Goal: Information Seeking & Learning: Learn about a topic

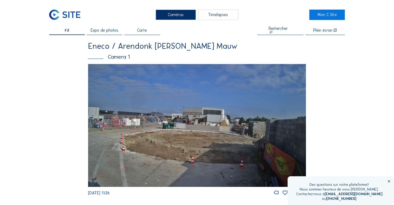
click at [118, 74] on img at bounding box center [197, 125] width 218 height 123
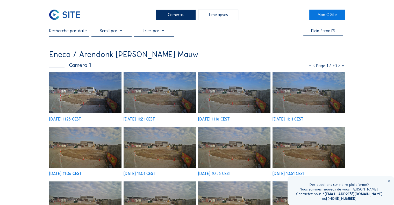
click at [110, 31] on div at bounding box center [111, 32] width 40 height 8
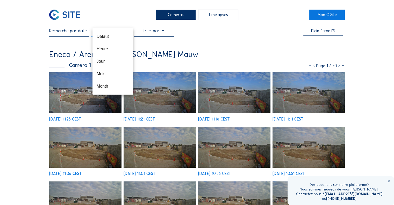
click at [75, 33] on input "text" at bounding box center [69, 30] width 40 height 5
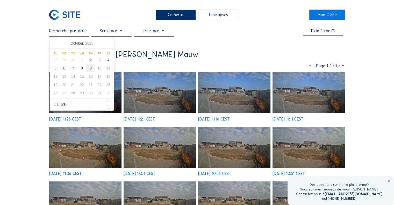
click at [90, 69] on div "9" at bounding box center [90, 68] width 9 height 8
type input "[DATE] 11:26"
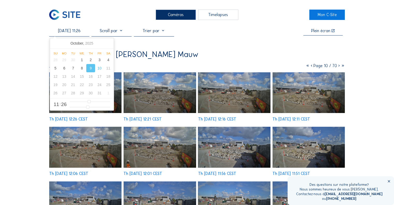
click at [172, 13] on div "Caméras" at bounding box center [176, 15] width 40 height 10
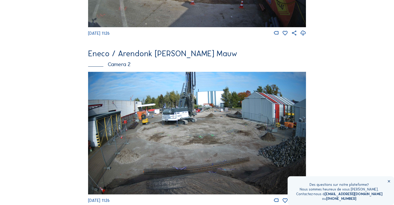
scroll to position [233, 0]
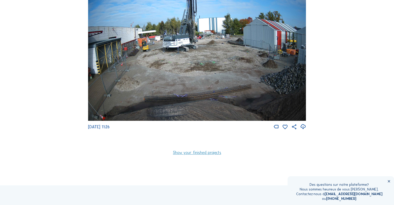
click at [164, 60] on img at bounding box center [197, 59] width 218 height 123
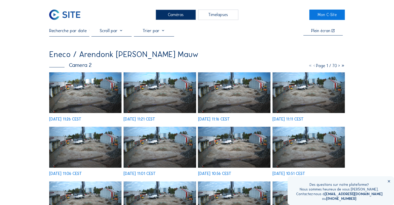
click at [113, 33] on div at bounding box center [111, 32] width 40 height 8
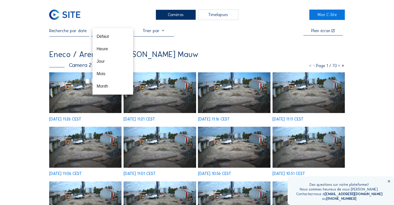
drag, startPoint x: 78, startPoint y: 30, endPoint x: 81, endPoint y: 32, distance: 3.7
click at [78, 30] on input "text" at bounding box center [69, 30] width 40 height 5
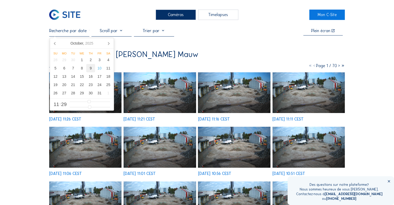
click at [89, 70] on div "9" at bounding box center [90, 68] width 9 height 8
type input "[DATE] 11:29"
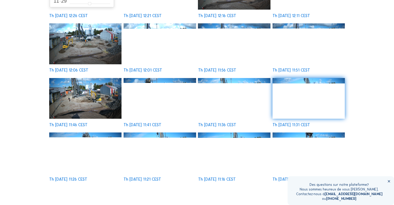
scroll to position [104, 0]
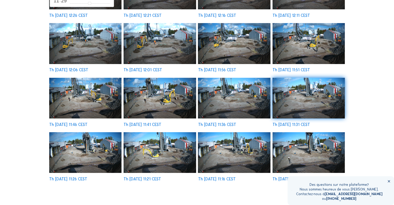
click at [86, 151] on img at bounding box center [85, 152] width 72 height 41
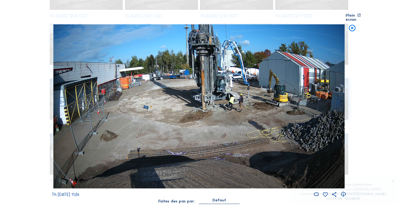
click at [349, 26] on icon at bounding box center [352, 28] width 8 height 8
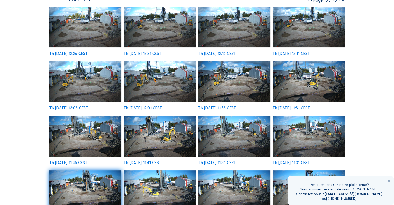
scroll to position [0, 0]
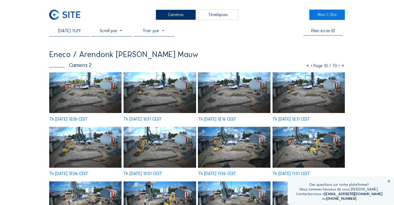
click at [82, 142] on img at bounding box center [85, 147] width 72 height 41
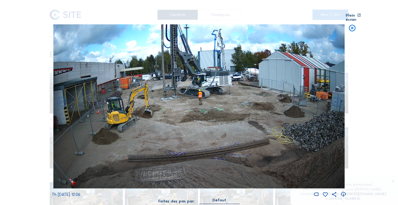
click at [343, 98] on img at bounding box center [198, 106] width 291 height 164
click at [338, 100] on icon at bounding box center [336, 102] width 12 height 12
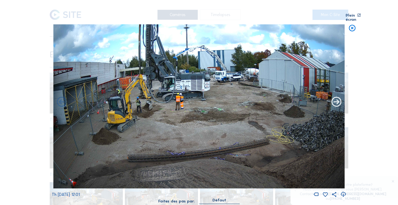
click at [338, 100] on icon at bounding box center [336, 102] width 12 height 12
click at [335, 97] on icon at bounding box center [336, 102] width 12 height 12
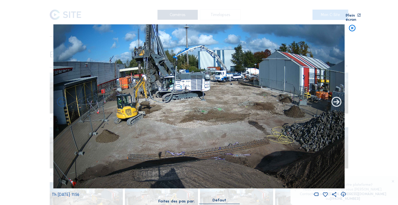
click at [335, 97] on icon at bounding box center [336, 102] width 12 height 12
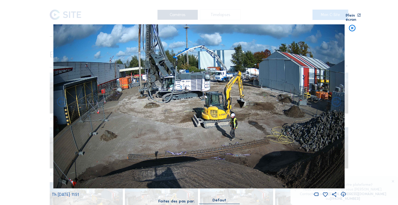
click at [335, 97] on icon at bounding box center [336, 102] width 12 height 12
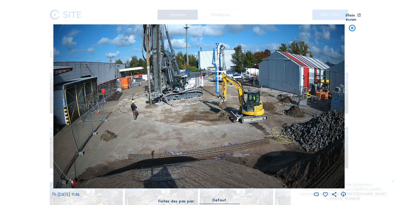
click at [335, 97] on icon at bounding box center [336, 102] width 12 height 12
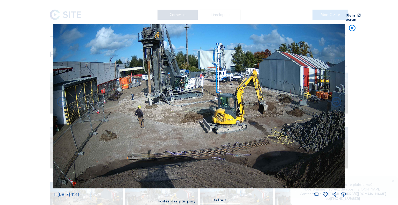
click at [335, 97] on icon at bounding box center [336, 102] width 12 height 12
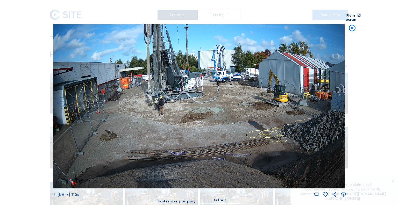
click at [335, 97] on icon at bounding box center [336, 102] width 12 height 12
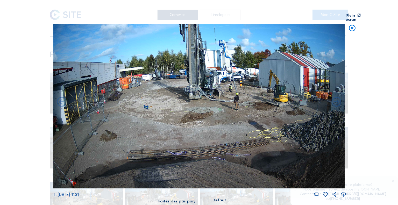
click at [335, 97] on icon at bounding box center [336, 102] width 12 height 12
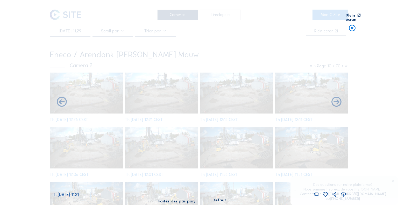
click at [335, 97] on icon at bounding box center [336, 102] width 12 height 12
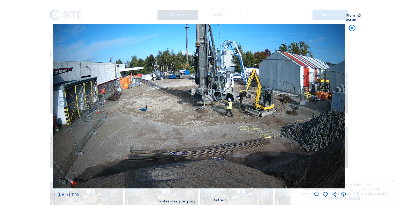
click at [335, 97] on icon at bounding box center [336, 102] width 12 height 12
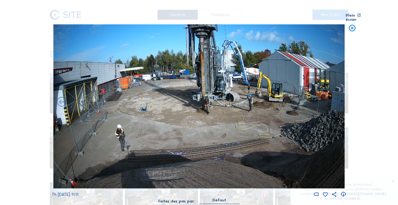
click at [335, 97] on icon at bounding box center [336, 102] width 12 height 12
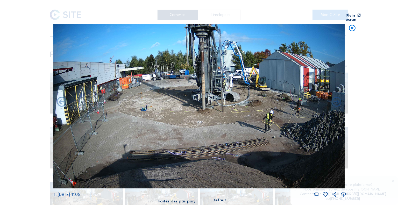
click at [335, 97] on icon at bounding box center [336, 102] width 12 height 12
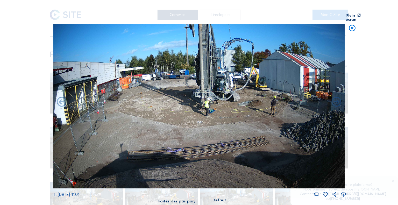
click at [335, 97] on icon at bounding box center [336, 102] width 12 height 12
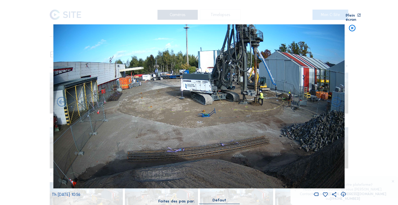
click at [335, 97] on icon at bounding box center [336, 102] width 12 height 12
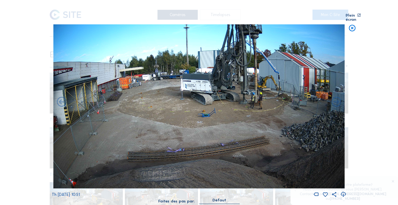
click at [335, 97] on icon at bounding box center [336, 102] width 12 height 12
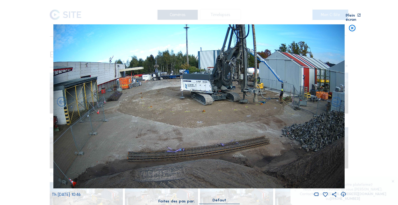
click at [335, 97] on icon at bounding box center [336, 102] width 12 height 12
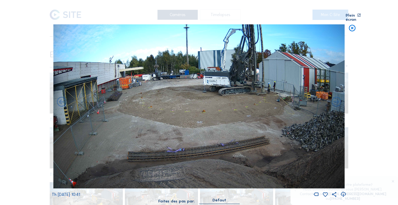
click at [335, 97] on icon at bounding box center [336, 102] width 12 height 12
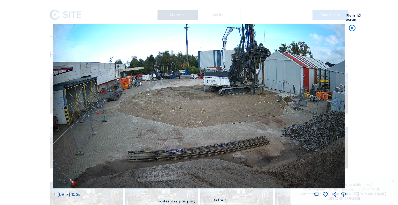
click at [335, 97] on icon at bounding box center [336, 102] width 12 height 12
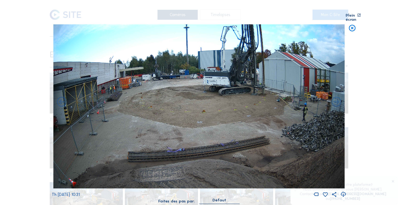
click at [335, 97] on icon at bounding box center [336, 102] width 12 height 12
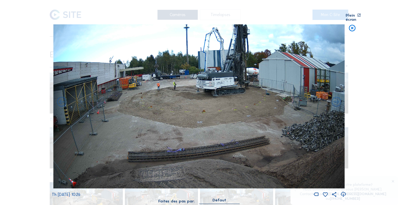
click at [335, 97] on icon at bounding box center [336, 102] width 12 height 12
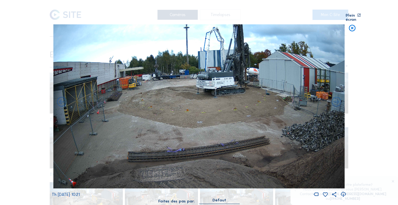
click at [335, 97] on icon at bounding box center [336, 102] width 12 height 12
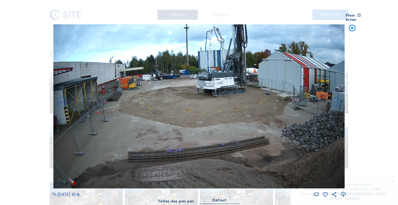
click at [335, 97] on icon at bounding box center [336, 102] width 12 height 12
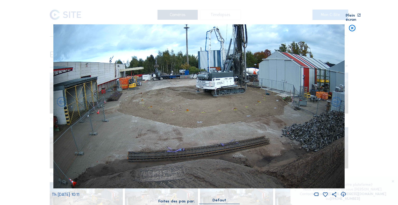
click at [335, 97] on icon at bounding box center [336, 102] width 12 height 12
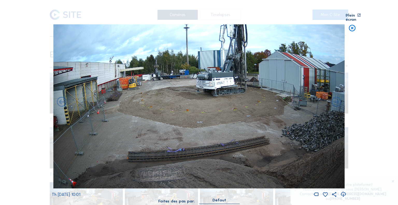
click at [335, 97] on icon at bounding box center [336, 102] width 12 height 12
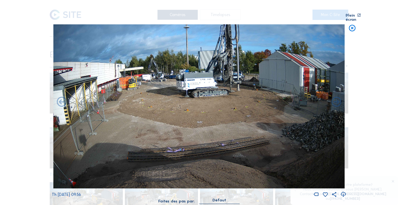
click at [335, 97] on icon at bounding box center [336, 102] width 12 height 12
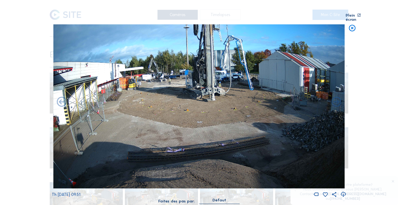
click at [335, 97] on icon at bounding box center [336, 102] width 12 height 12
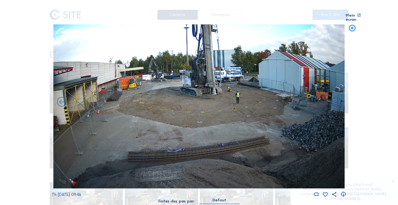
click at [335, 97] on icon at bounding box center [336, 102] width 12 height 12
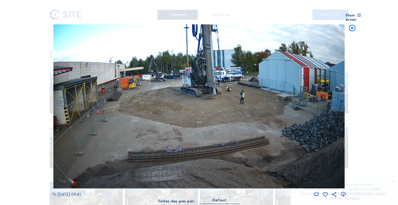
click at [335, 97] on icon at bounding box center [336, 102] width 12 height 12
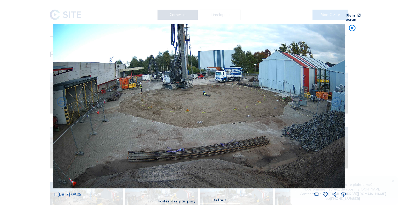
click at [335, 97] on icon at bounding box center [336, 102] width 12 height 12
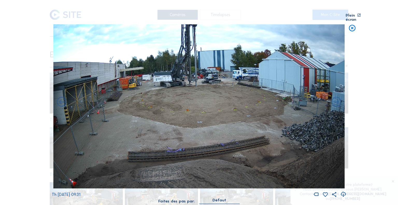
click at [335, 97] on icon at bounding box center [336, 102] width 12 height 12
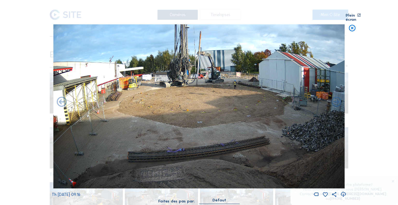
click at [335, 97] on icon at bounding box center [336, 102] width 12 height 12
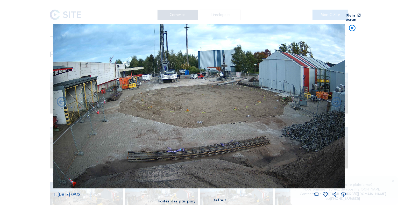
click at [335, 97] on icon at bounding box center [336, 102] width 12 height 12
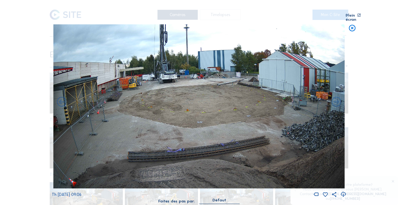
click at [335, 97] on icon at bounding box center [336, 102] width 12 height 12
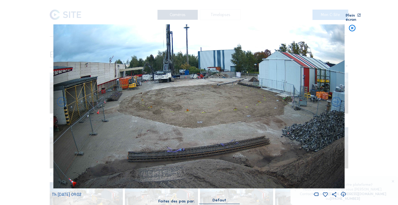
click at [335, 97] on icon at bounding box center [336, 102] width 12 height 12
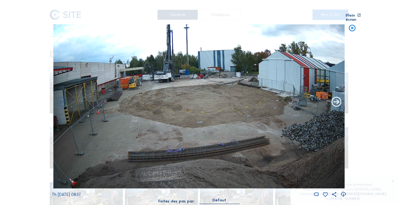
click at [335, 97] on icon at bounding box center [336, 102] width 12 height 12
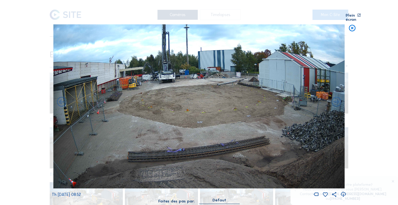
click at [335, 97] on icon at bounding box center [336, 102] width 12 height 12
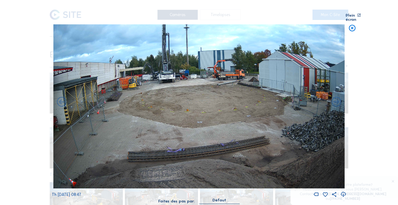
click at [351, 24] on icon at bounding box center [352, 28] width 8 height 8
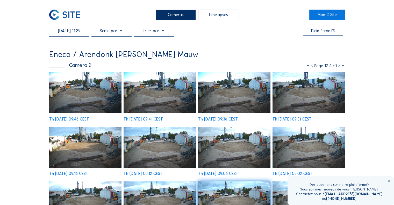
click at [311, 67] on icon at bounding box center [312, 65] width 4 height 5
click at [311, 67] on icon at bounding box center [313, 65] width 4 height 5
click at [311, 67] on icon at bounding box center [312, 65] width 4 height 5
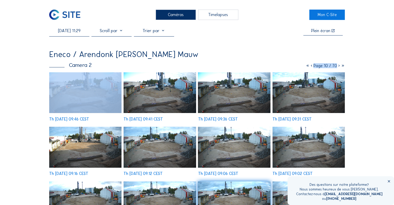
click at [311, 67] on icon at bounding box center [312, 65] width 4 height 5
click at [312, 67] on icon at bounding box center [314, 65] width 4 height 5
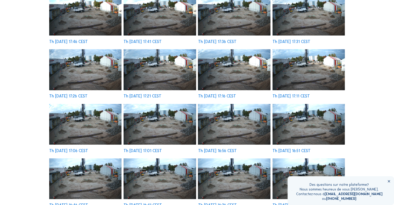
scroll to position [78, 0]
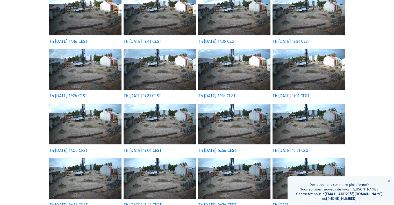
click at [369, 62] on div "Caméras Timelapses Mon C-Site [DATE] 11:29 Plein écran Eneco / Arendonk [PERSON…" at bounding box center [197, 160] width 394 height 477
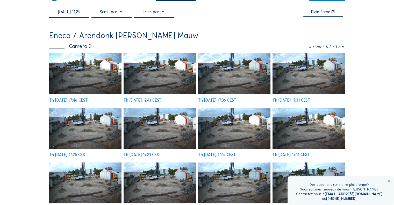
scroll to position [0, 0]
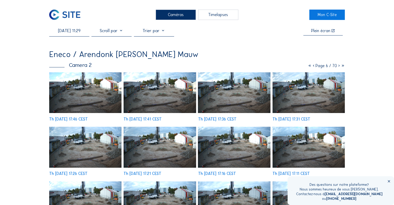
click at [312, 67] on icon at bounding box center [314, 65] width 4 height 5
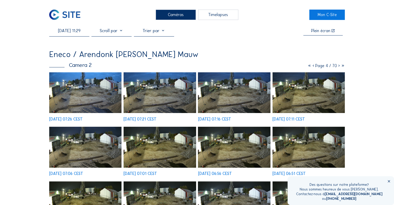
click at [339, 66] on icon at bounding box center [339, 65] width 4 height 5
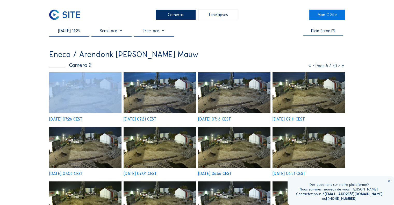
click at [339, 66] on icon at bounding box center [339, 65] width 4 height 5
click at [338, 66] on icon at bounding box center [339, 65] width 4 height 5
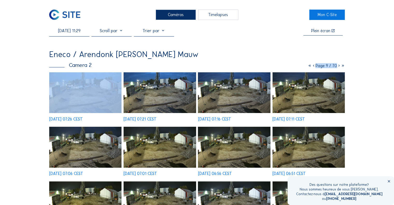
click at [338, 66] on icon at bounding box center [339, 65] width 4 height 5
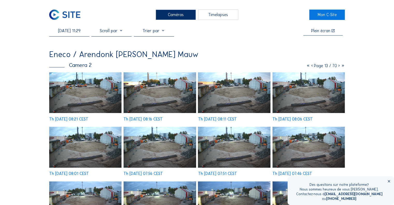
click at [310, 67] on icon at bounding box center [312, 65] width 4 height 5
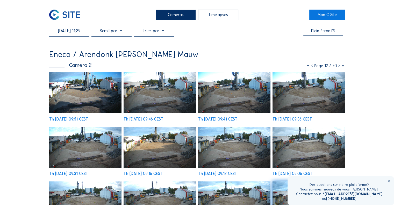
click at [310, 66] on icon at bounding box center [312, 65] width 4 height 5
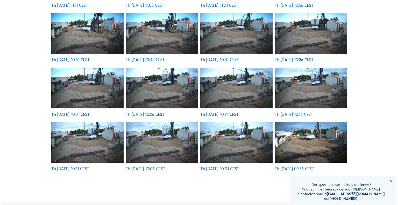
scroll to position [104, 0]
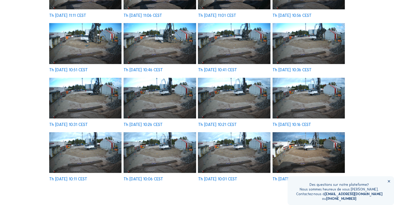
click at [174, 96] on img at bounding box center [160, 98] width 72 height 41
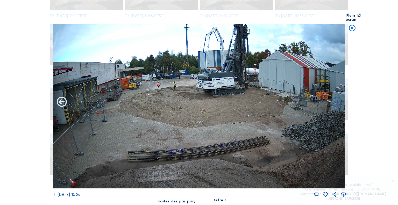
click at [61, 96] on icon at bounding box center [62, 102] width 12 height 12
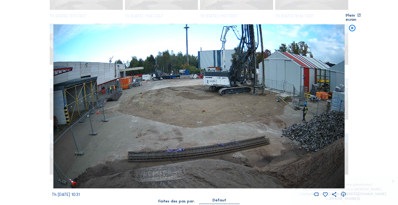
click at [61, 96] on icon at bounding box center [62, 102] width 12 height 12
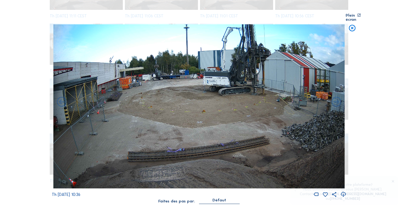
click at [61, 96] on icon at bounding box center [62, 102] width 12 height 12
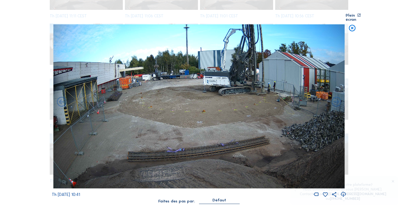
click at [61, 96] on icon at bounding box center [62, 102] width 12 height 12
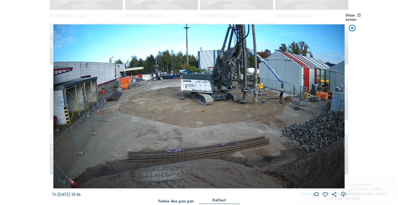
click at [61, 96] on icon at bounding box center [62, 102] width 12 height 12
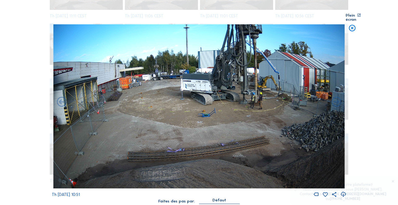
click at [61, 96] on icon at bounding box center [62, 102] width 12 height 12
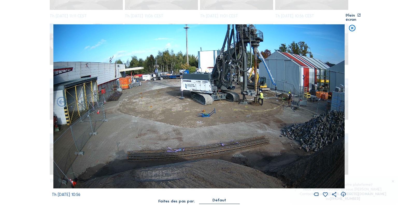
click at [61, 96] on icon at bounding box center [62, 102] width 12 height 12
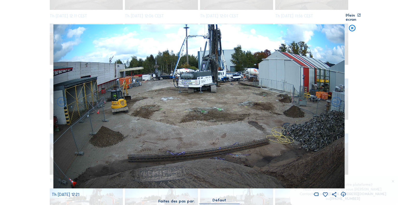
click at [61, 96] on div "Scroll pour voyager dans le temps | Appuie sur le 'Alt' [PERSON_NAME] + Scroll …" at bounding box center [199, 102] width 398 height 205
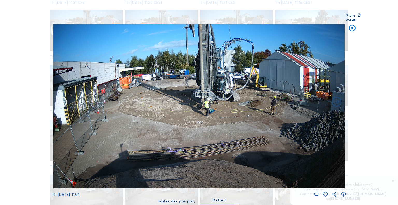
click at [61, 96] on icon at bounding box center [62, 102] width 12 height 12
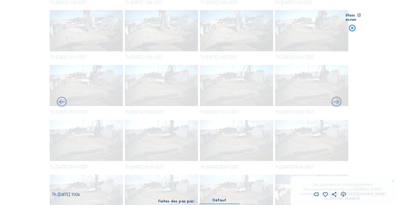
scroll to position [323, 0]
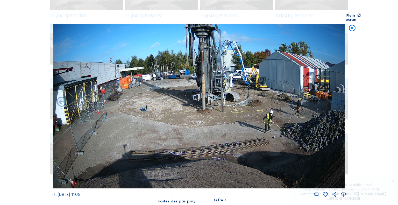
click at [61, 96] on icon at bounding box center [62, 102] width 12 height 12
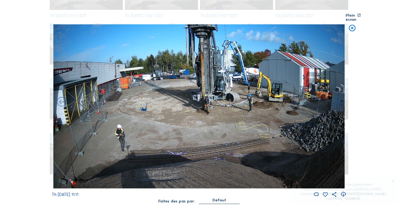
click at [61, 96] on icon at bounding box center [62, 102] width 12 height 12
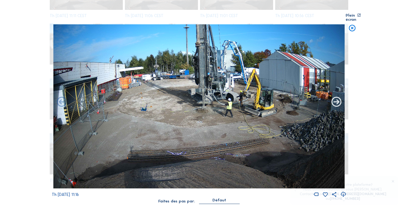
click at [336, 96] on icon at bounding box center [336, 102] width 12 height 12
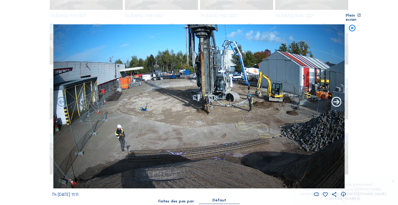
click at [336, 96] on icon at bounding box center [336, 102] width 12 height 12
click at [62, 99] on icon at bounding box center [62, 102] width 12 height 12
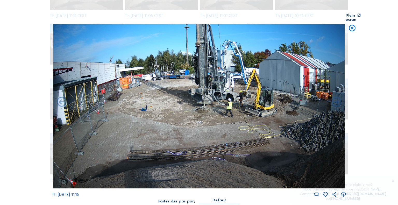
click at [62, 99] on icon at bounding box center [62, 102] width 12 height 12
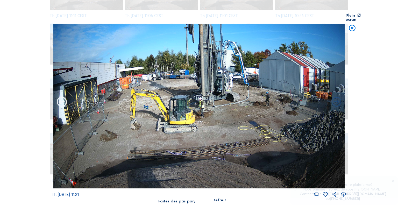
click at [62, 99] on icon at bounding box center [62, 102] width 12 height 12
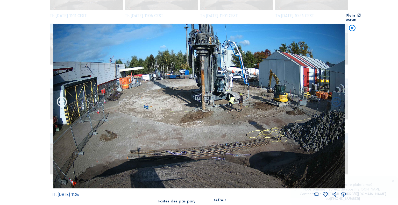
click at [61, 98] on icon at bounding box center [62, 102] width 12 height 12
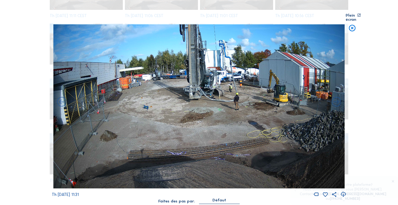
click at [61, 98] on icon at bounding box center [62, 102] width 12 height 12
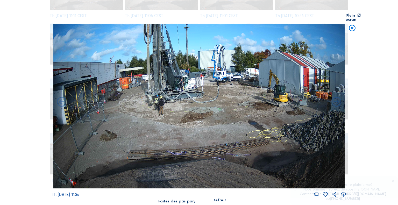
click at [61, 98] on icon at bounding box center [62, 102] width 12 height 12
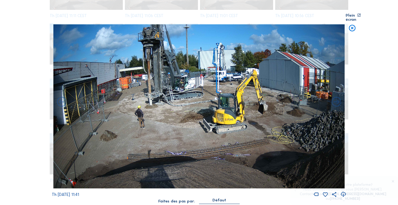
click at [61, 98] on icon at bounding box center [62, 102] width 12 height 12
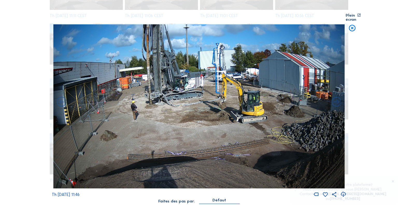
click at [61, 98] on icon at bounding box center [62, 102] width 12 height 12
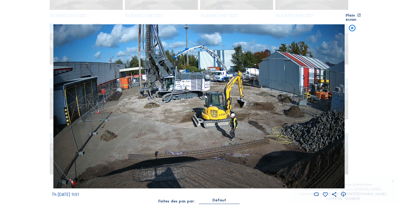
click at [343, 191] on icon at bounding box center [343, 194] width 6 height 7
